Goal: Navigation & Orientation: Find specific page/section

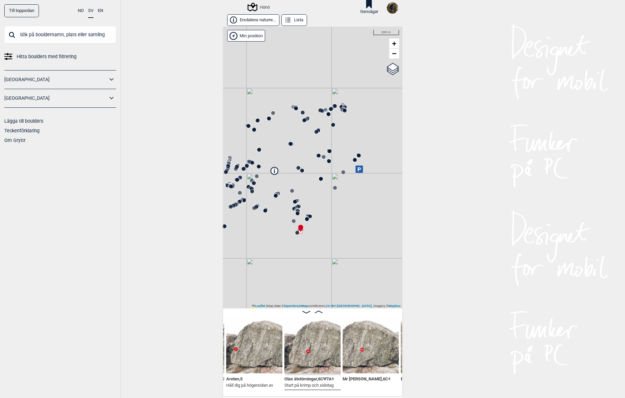
click at [318, 313] on icon at bounding box center [319, 312] width 8 height 3
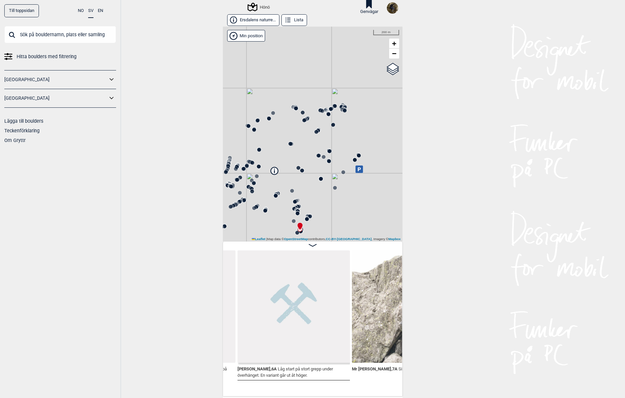
scroll to position [0, 26748]
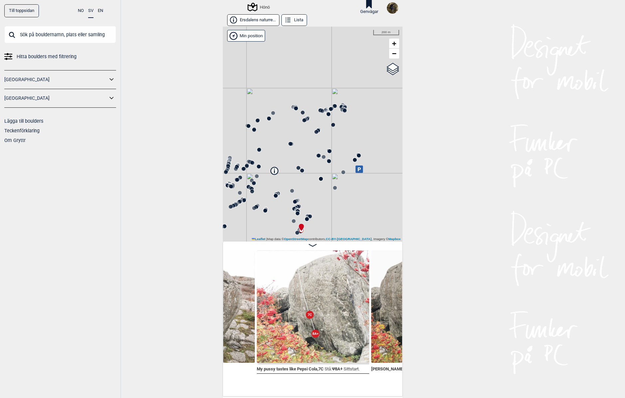
scroll to position [0, 27994]
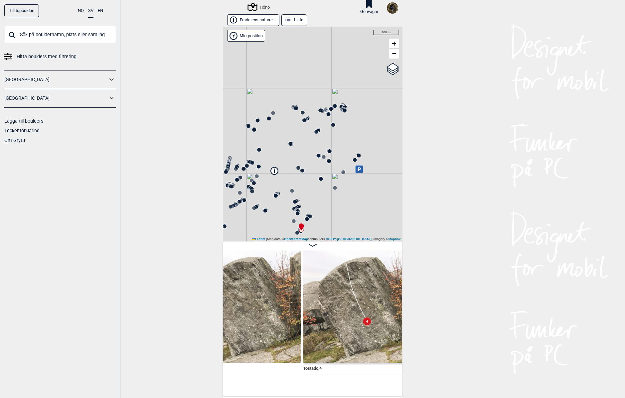
scroll to position [0, 27992]
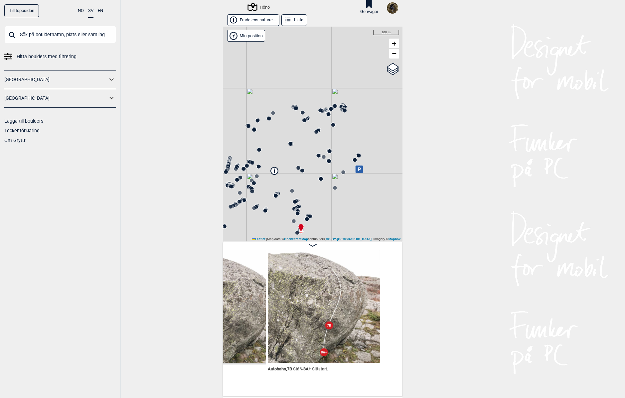
scroll to position [0, 27507]
